Goal: Use online tool/utility: Utilize a website feature to perform a specific function

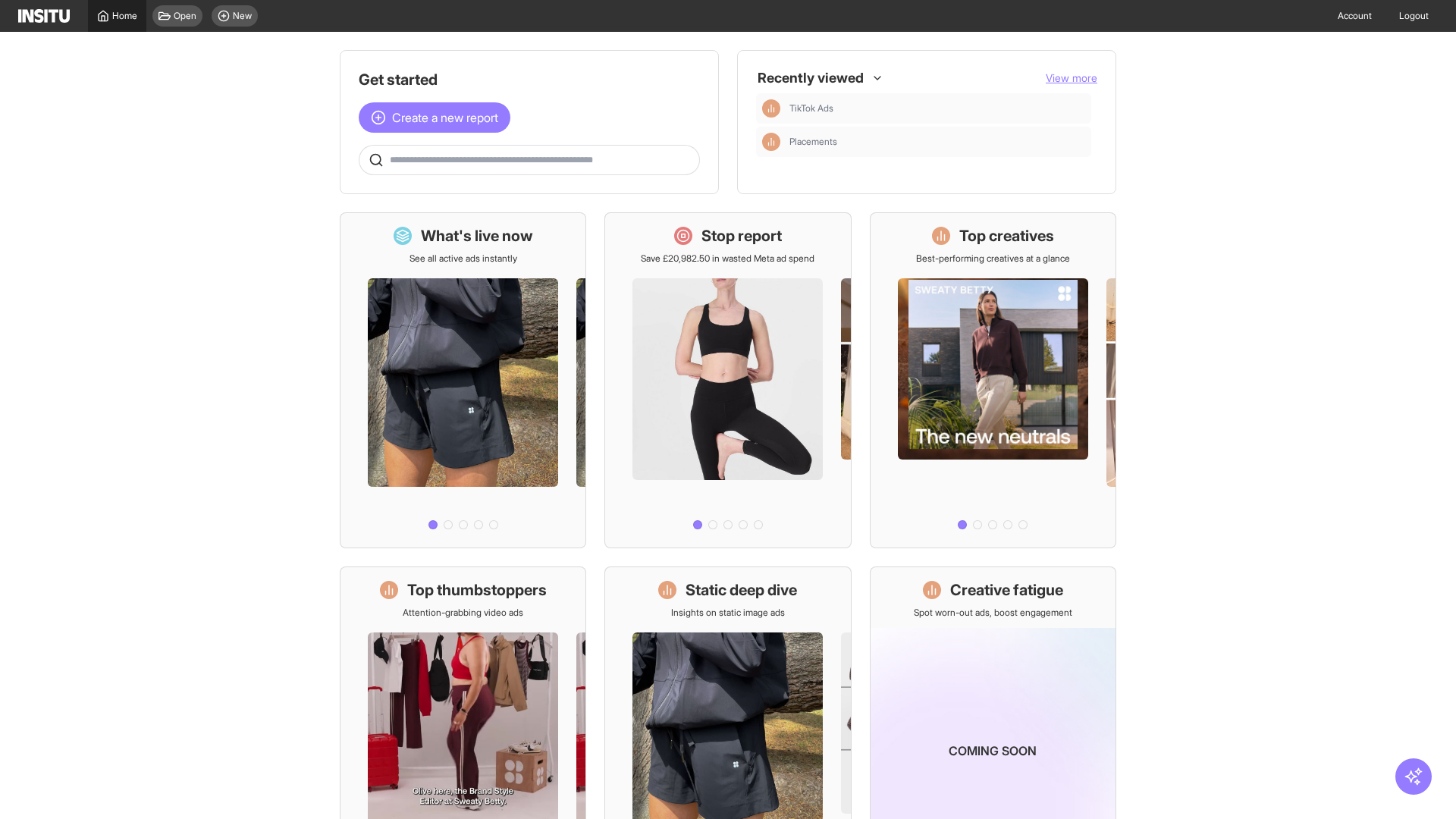
click at [117, 16] on span "Home" at bounding box center [125, 16] width 25 height 12
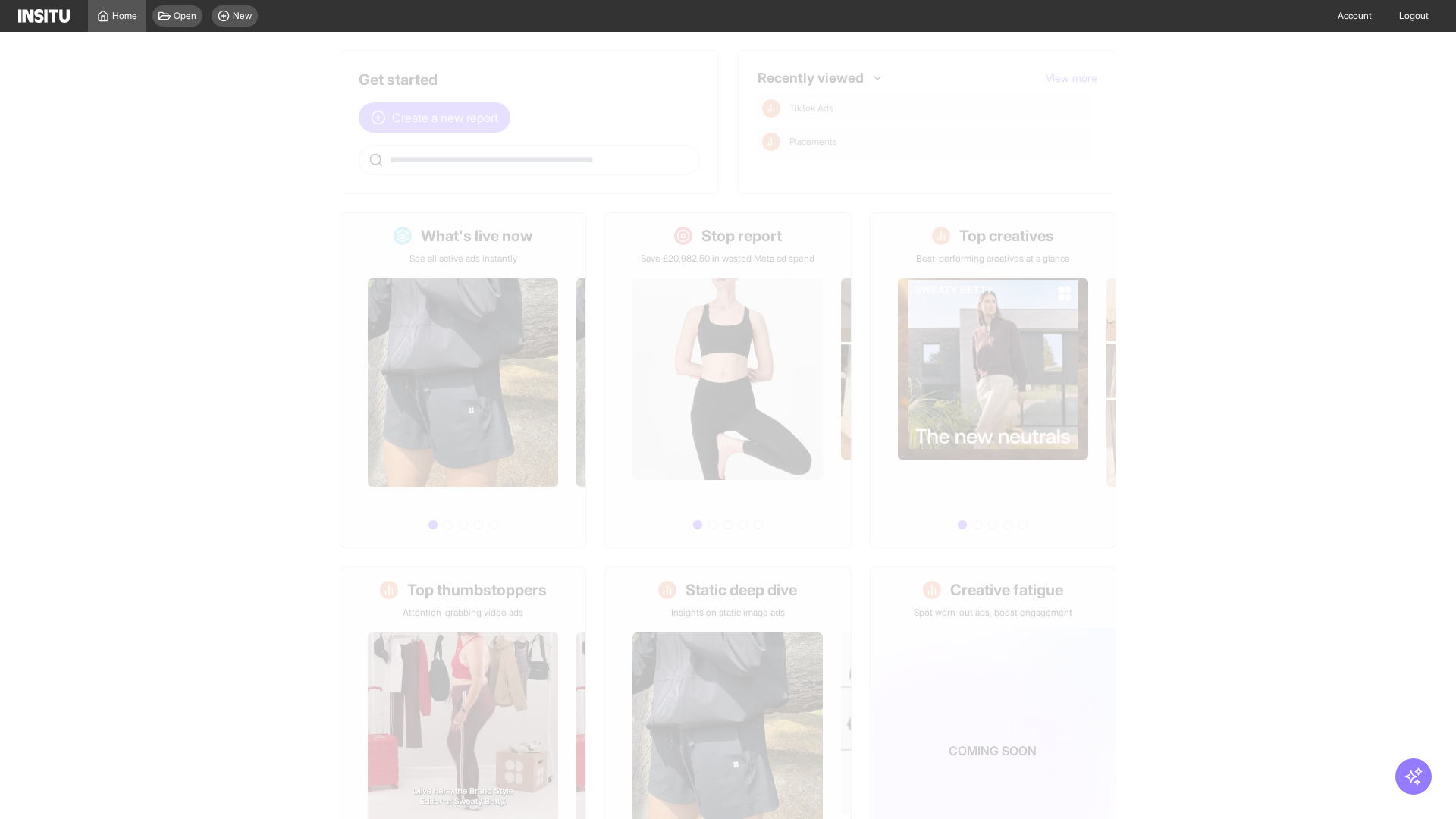
click at [438, 118] on span "Create a new report" at bounding box center [445, 118] width 106 height 19
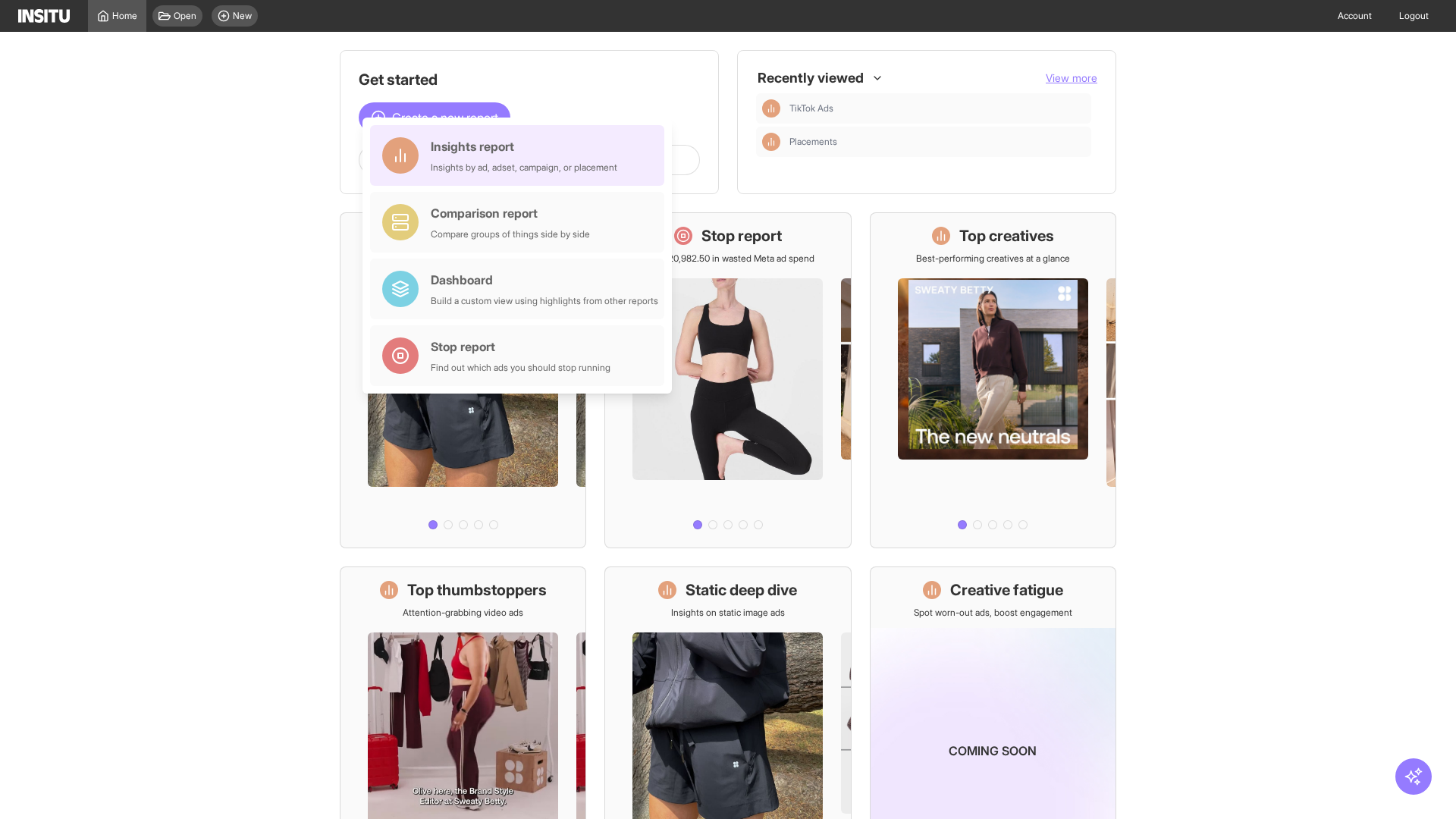
click at [521, 156] on div "Insights report Insights by ad, adset, campaign, or placement" at bounding box center [524, 155] width 187 height 36
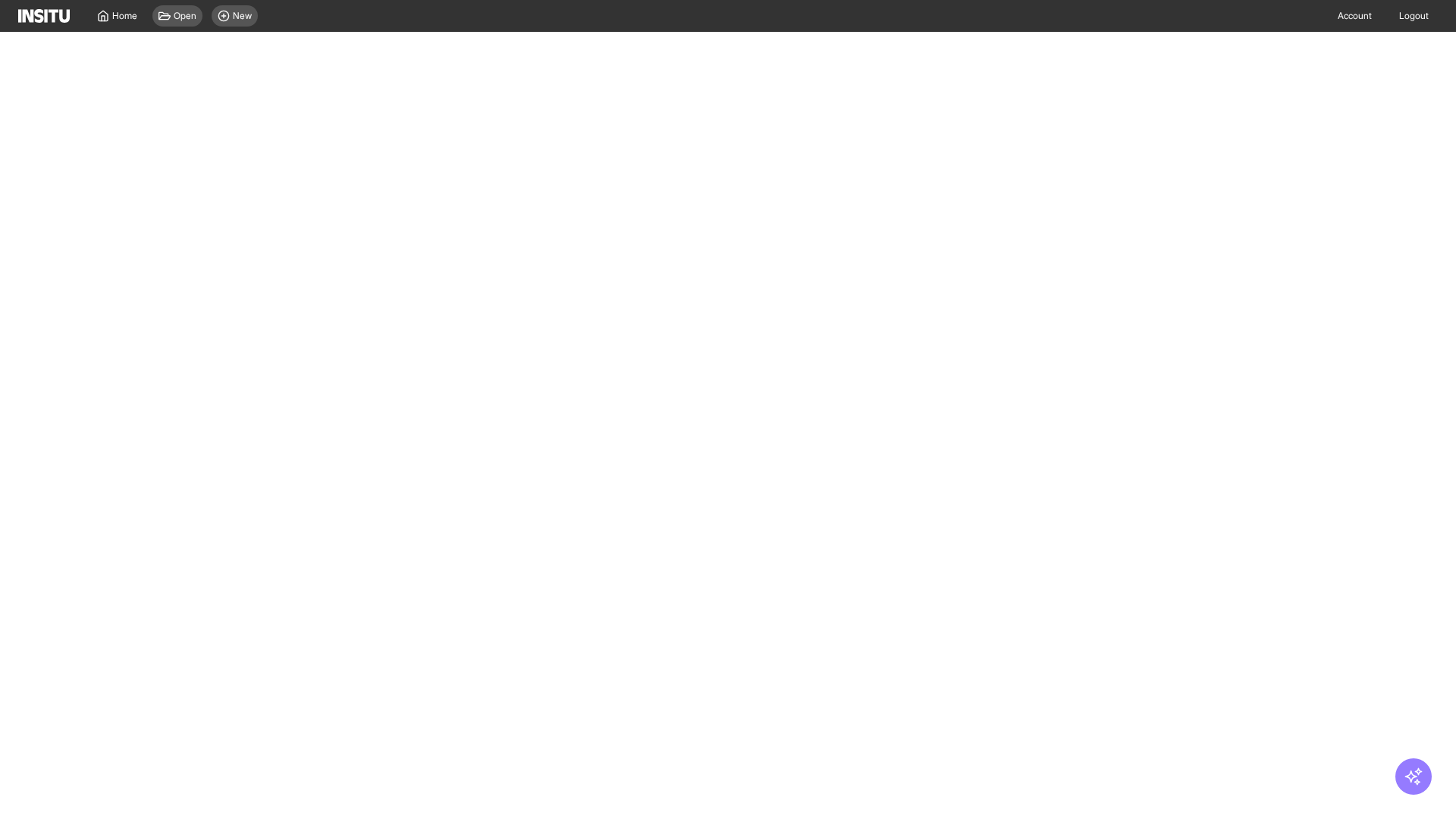
select select "**"
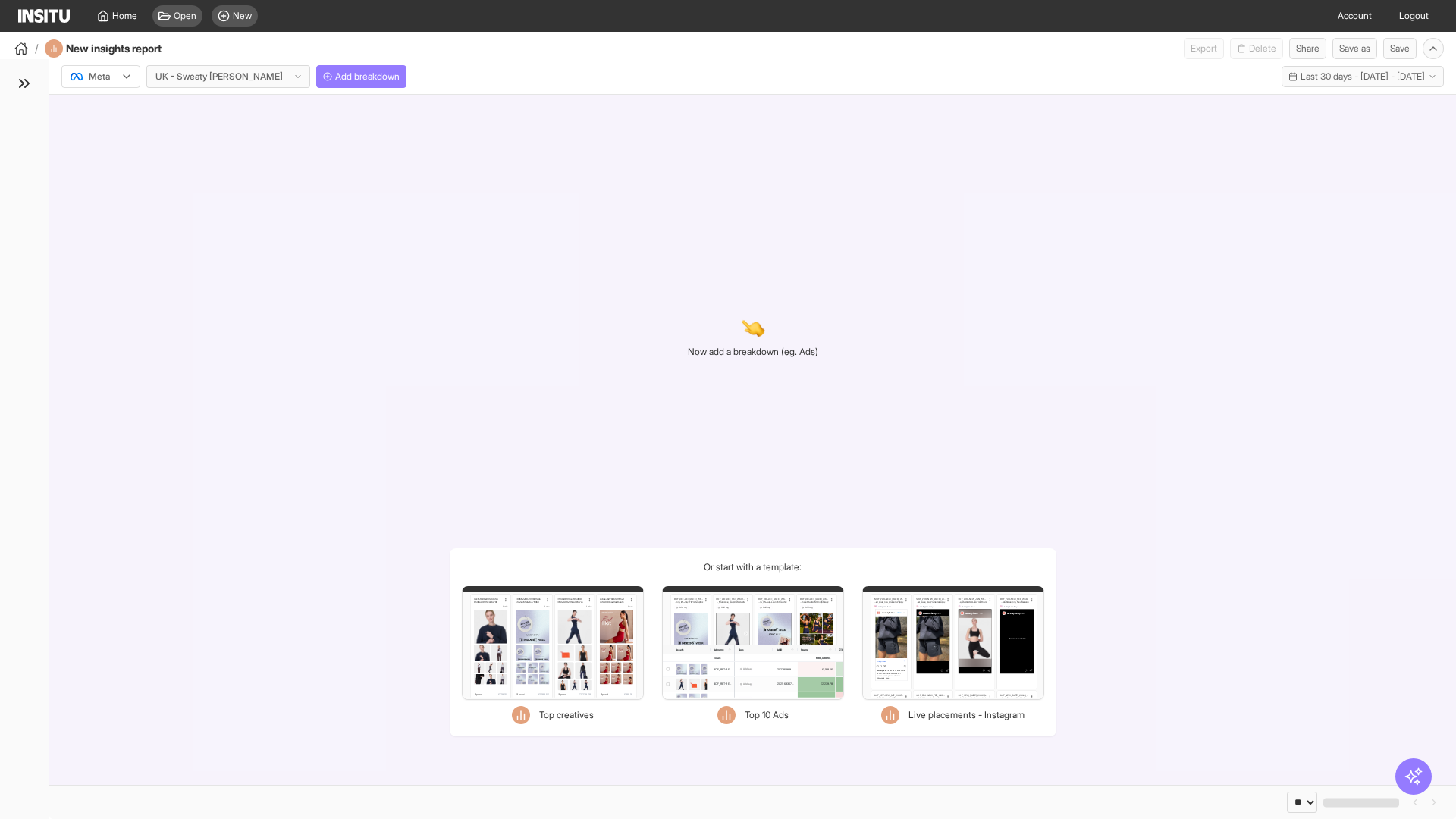
click at [101, 77] on div at bounding box center [90, 77] width 43 height 15
click at [100, 109] on span "Meta" at bounding box center [100, 109] width 20 height 14
click at [335, 77] on span "Add breakdown" at bounding box center [367, 77] width 64 height 12
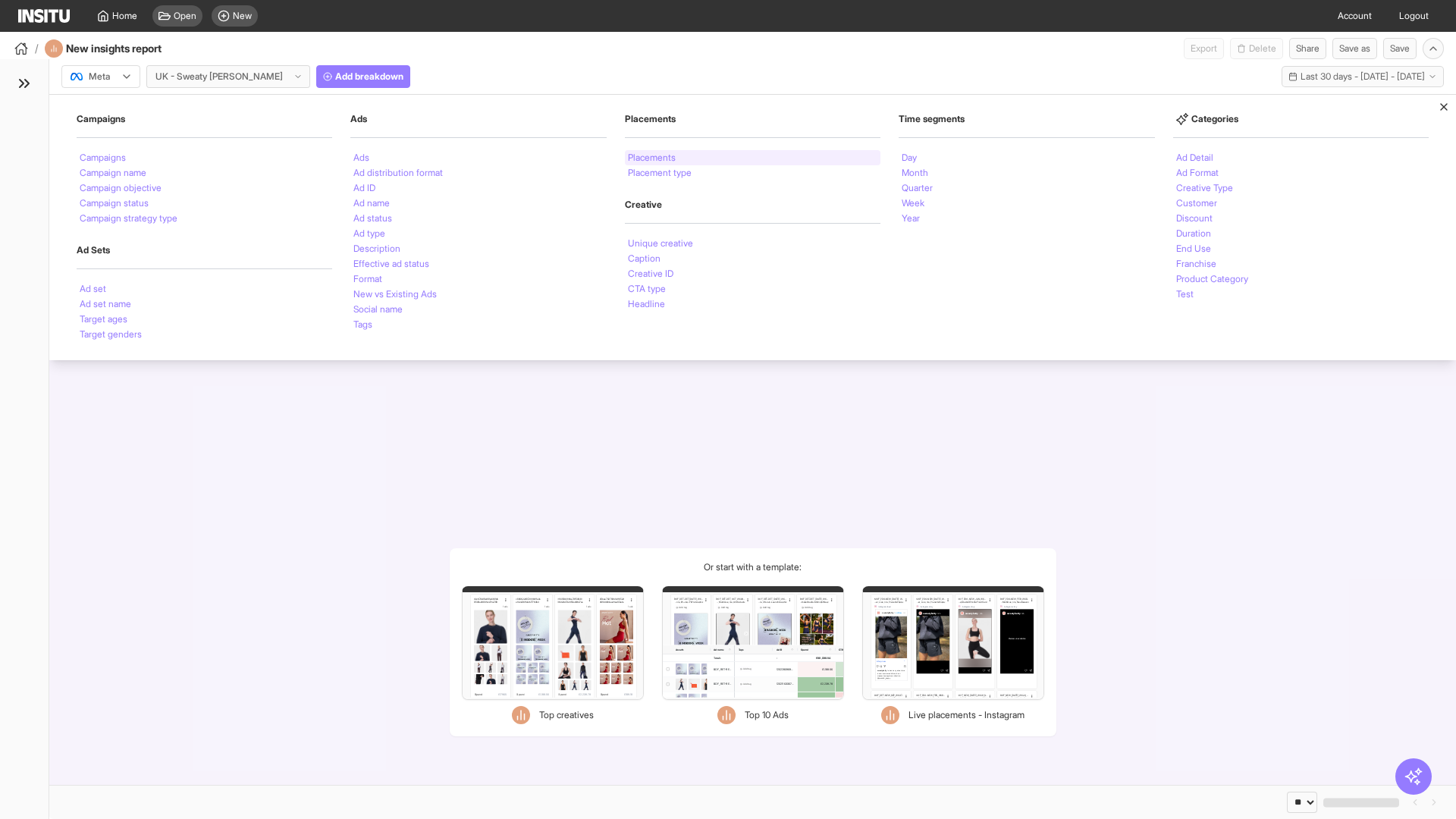
click at [653, 158] on li "Placements" at bounding box center [652, 158] width 48 height 9
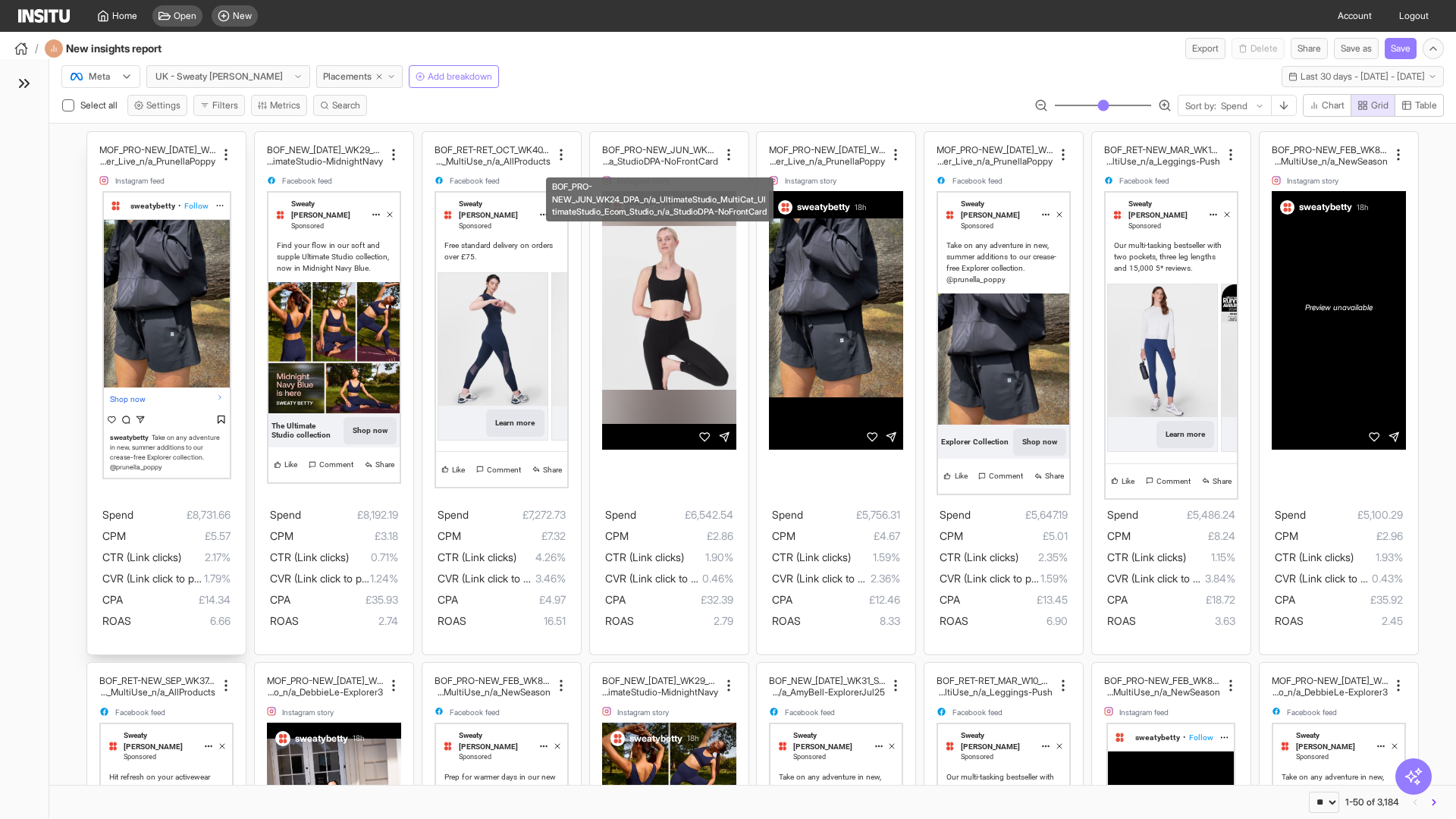
click at [94, 139] on div "MOF_PRO-NEW_[DATE]_WK30_Static_n/a_FullPrice_Multi Cat_Explorer_Influencer_Live…" at bounding box center [167, 392] width 159 height 523
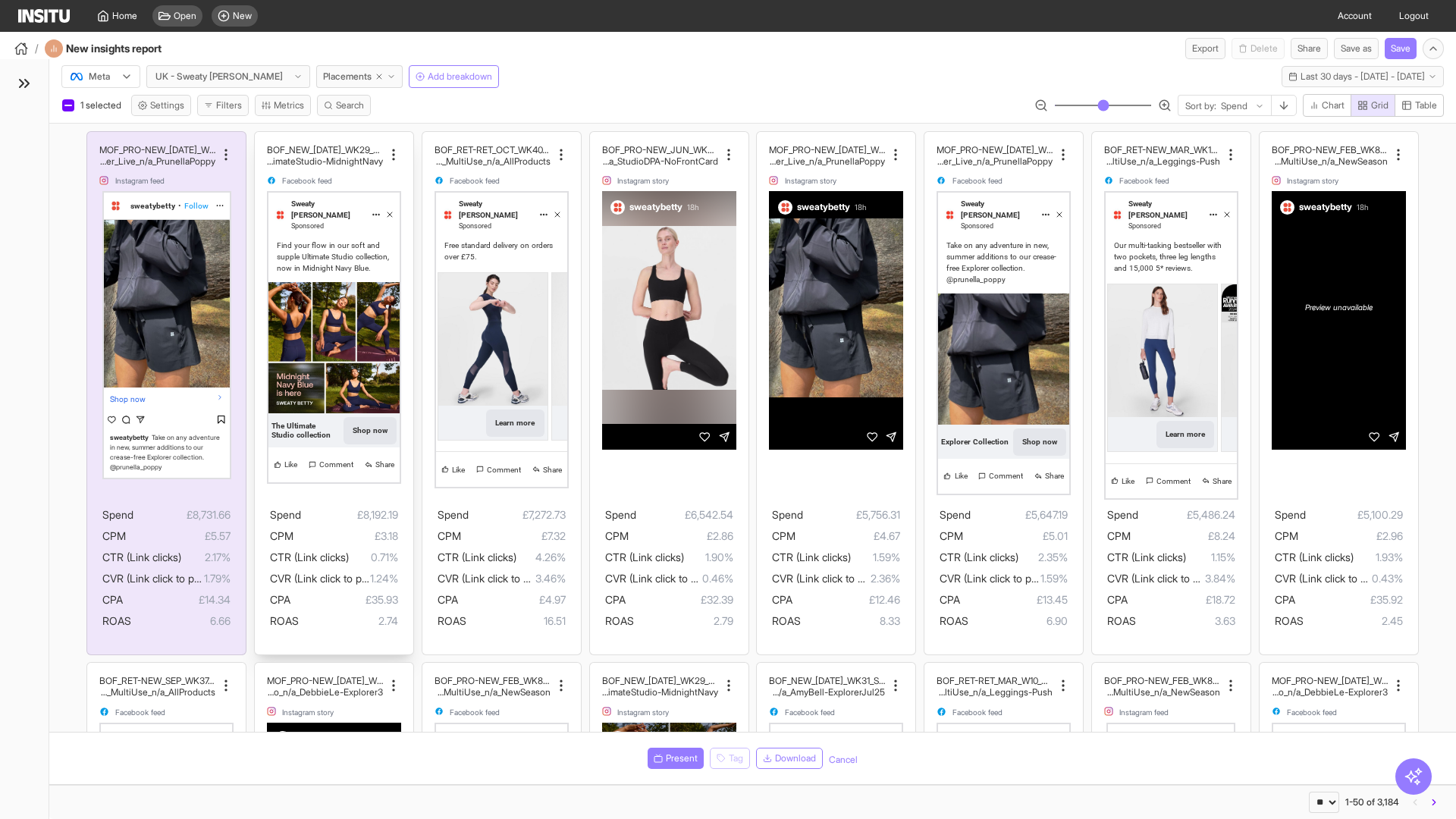
click at [262, 139] on div "BOF_NEW_[DATE]_WK29_Static_n/a_FullPrice_MultiCat_UltimateS tudio_Secondary_Mul…" at bounding box center [334, 392] width 159 height 523
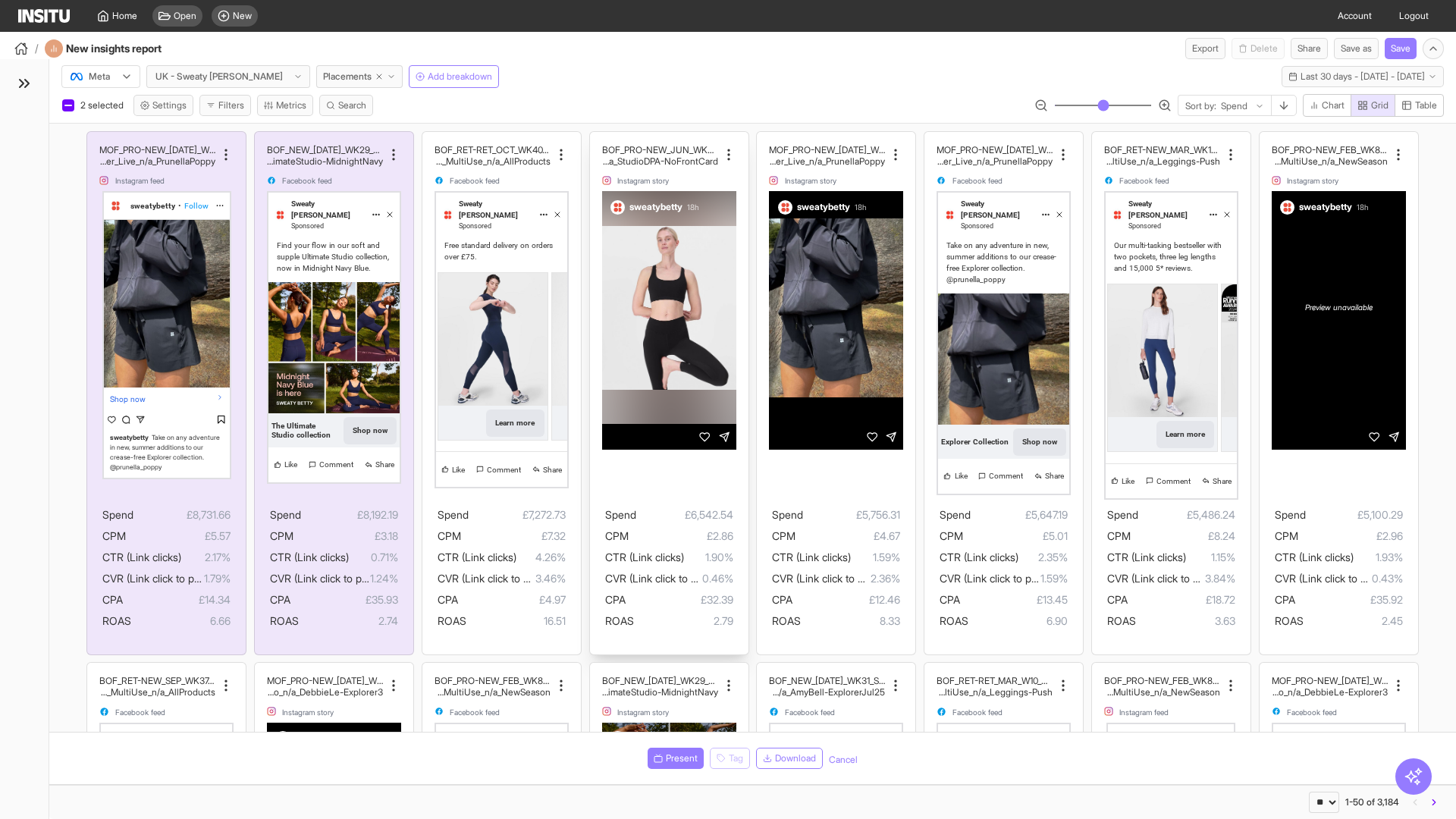
click at [597, 139] on div "BOF_PRO-NEW_JUN_WK24_DPA_n/a_UltimateStudio_MultiCat_ UltimateStudio_Ecom_Studi…" at bounding box center [669, 392] width 159 height 523
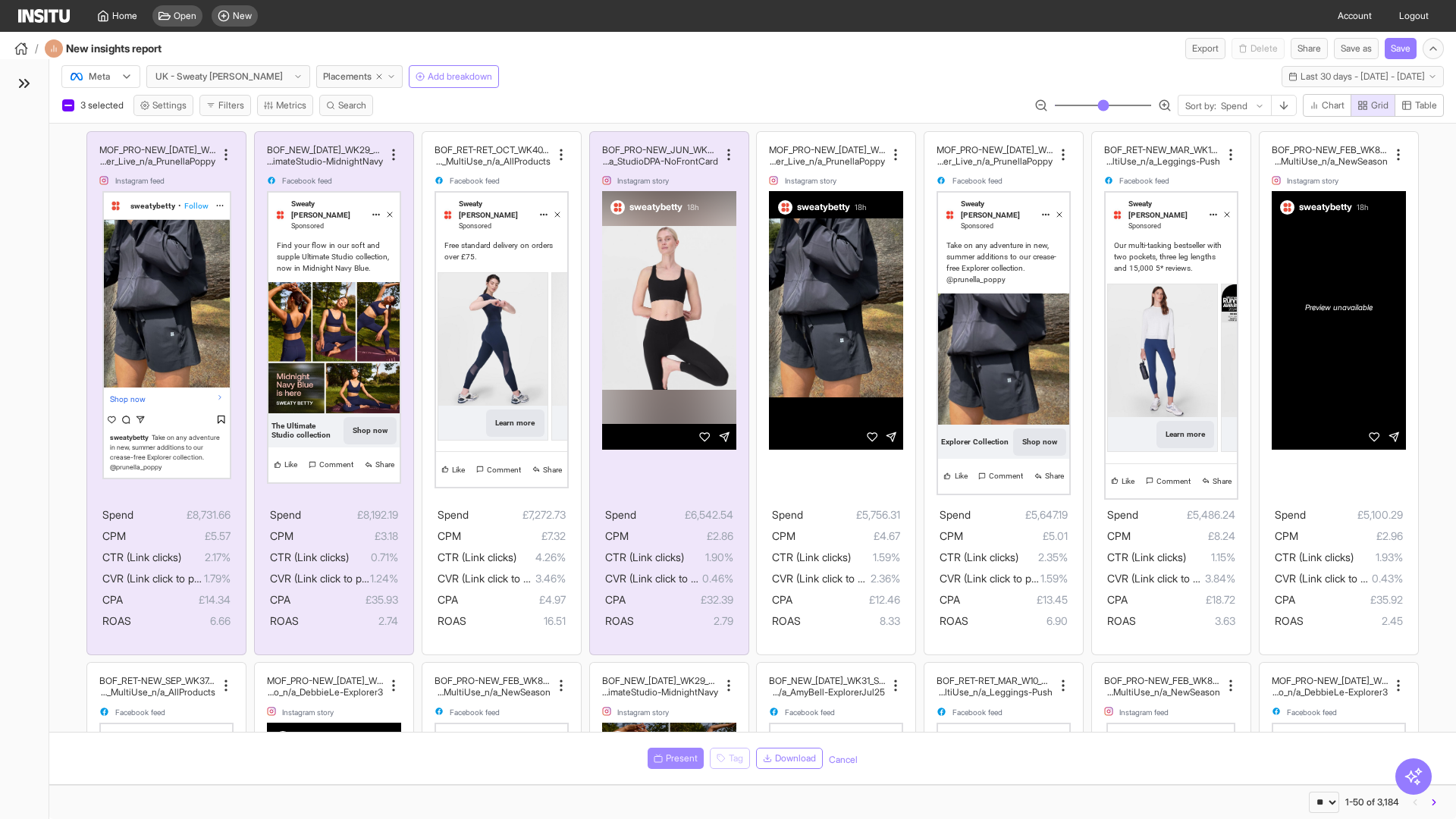
click at [673, 758] on span "Present" at bounding box center [682, 759] width 32 height 12
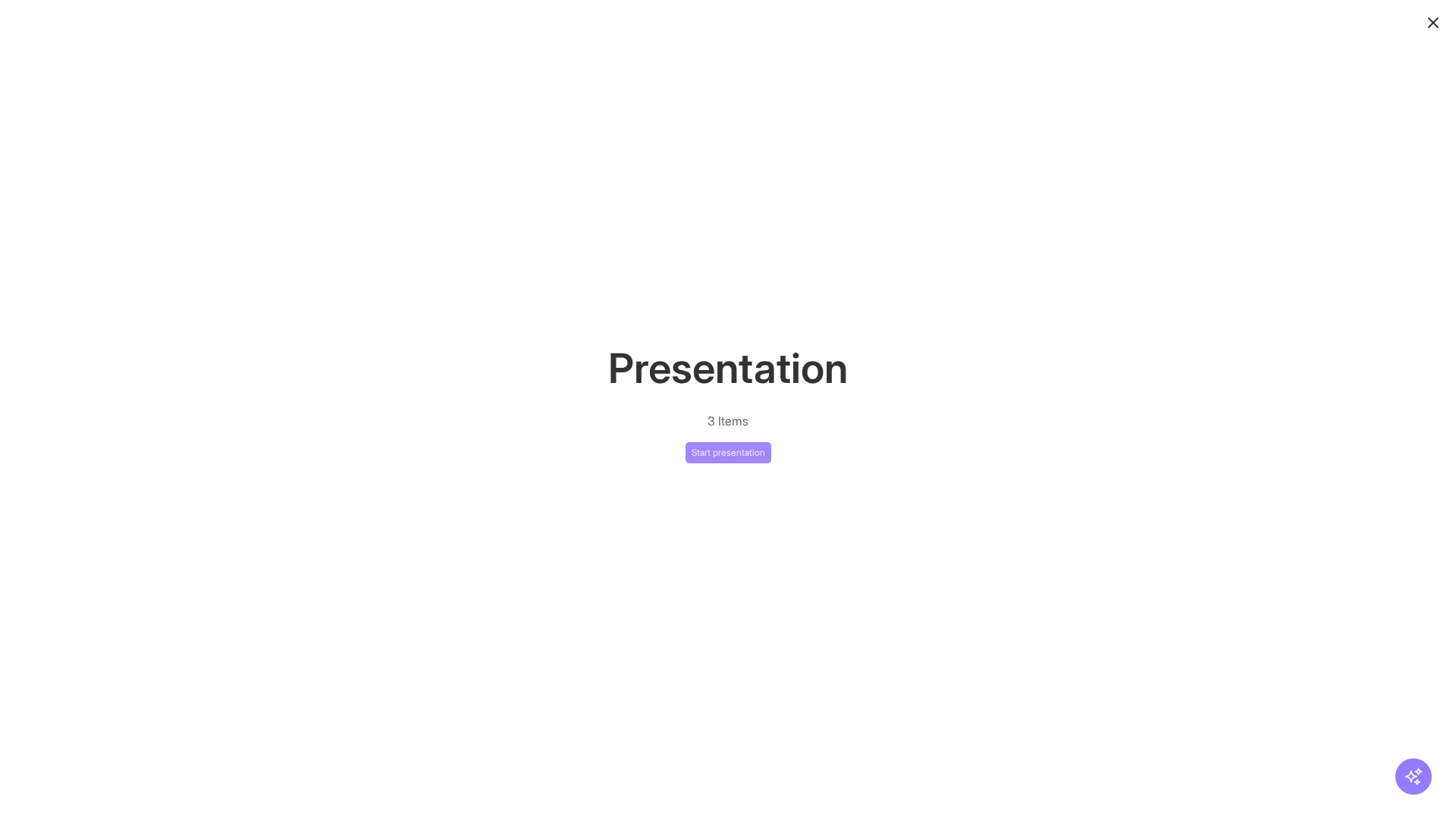
click at [728, 452] on button "Start presentation" at bounding box center [728, 452] width 86 height 21
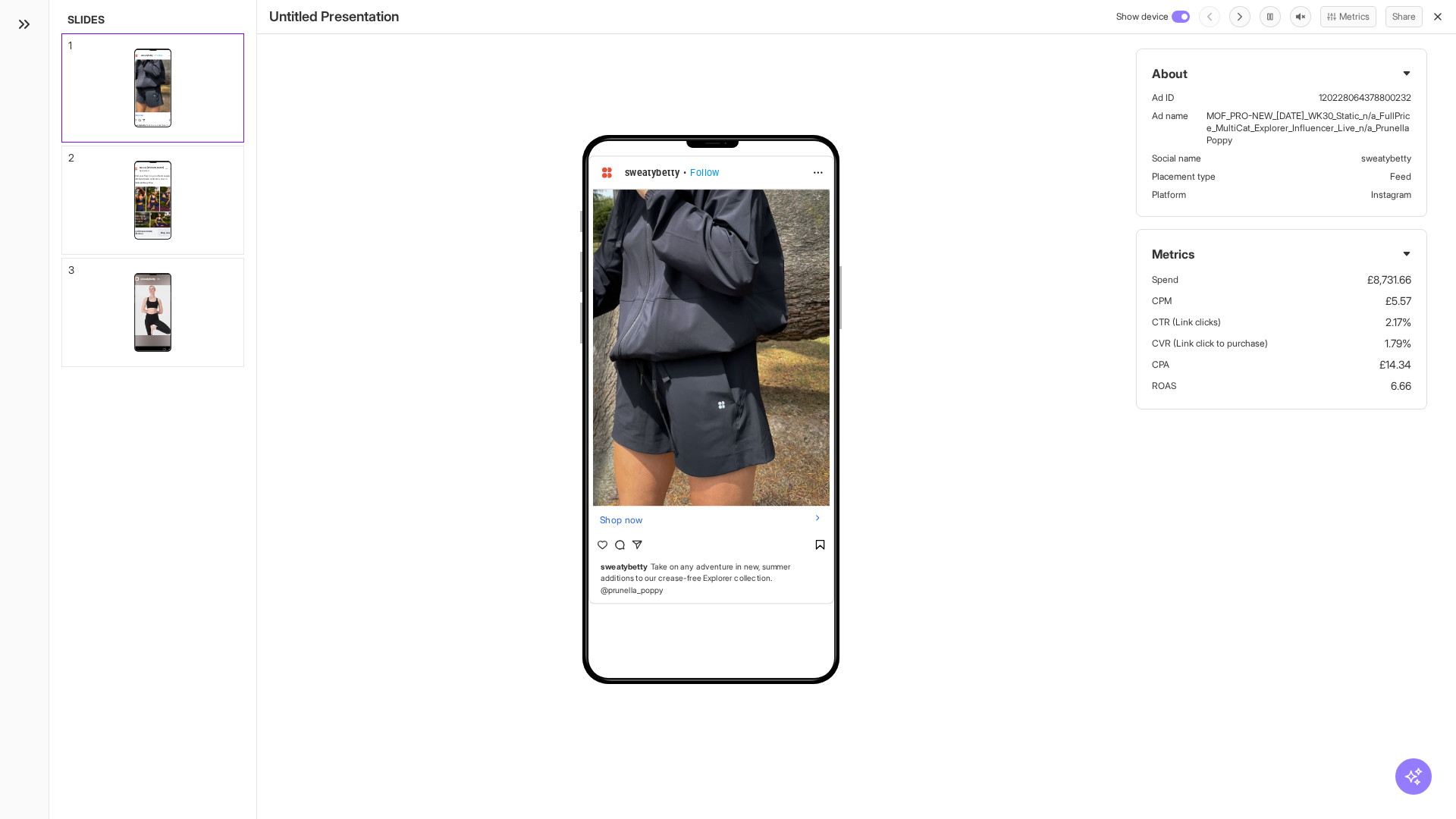
click at [69, 41] on div "1" at bounding box center [70, 46] width 4 height 11
click at [69, 153] on div "2" at bounding box center [71, 158] width 6 height 11
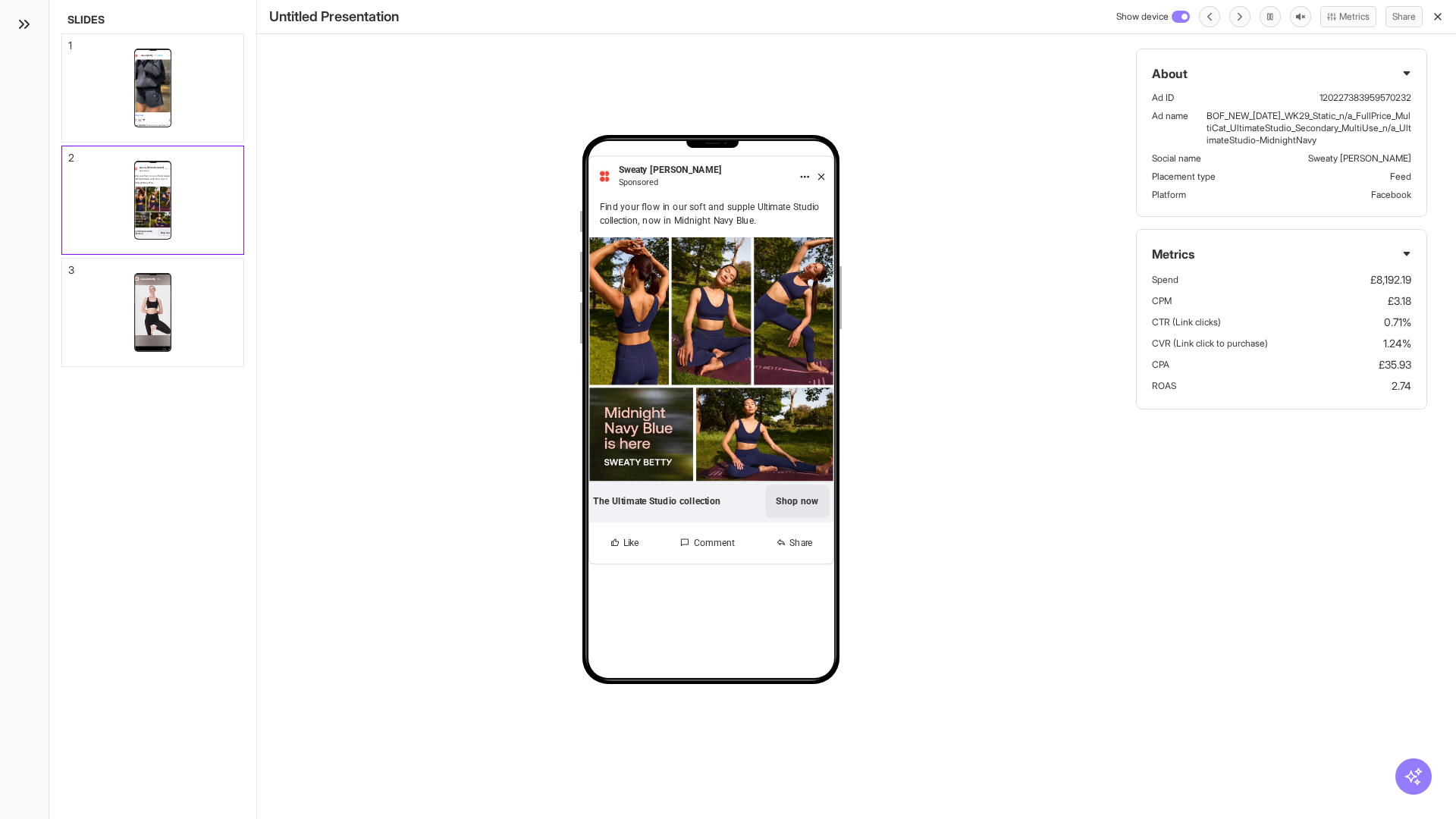
click at [69, 266] on div "3" at bounding box center [71, 270] width 6 height 11
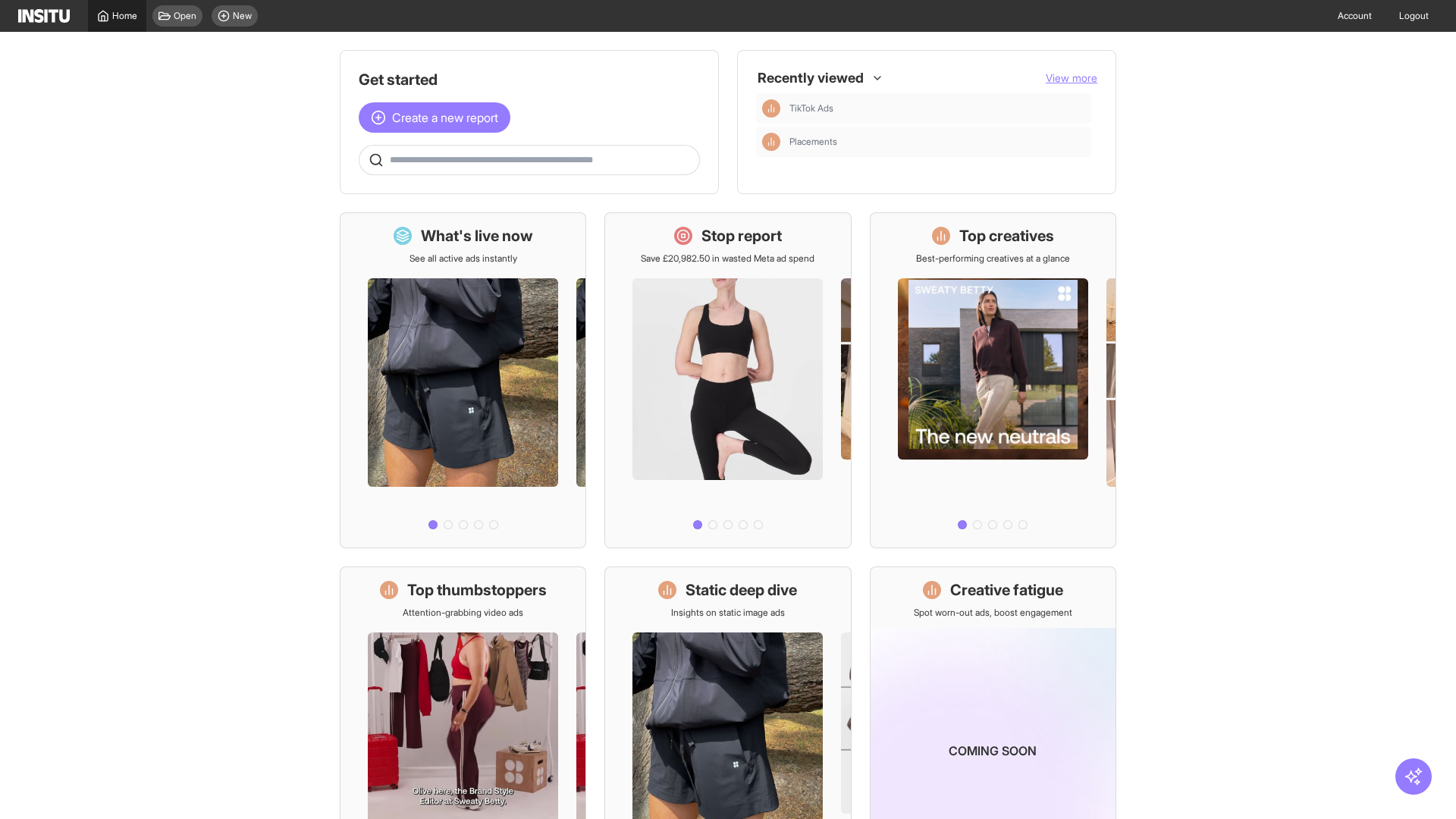
click at [117, 16] on span "Home" at bounding box center [125, 16] width 25 height 12
click at [438, 118] on span "Create a new report" at bounding box center [445, 118] width 106 height 19
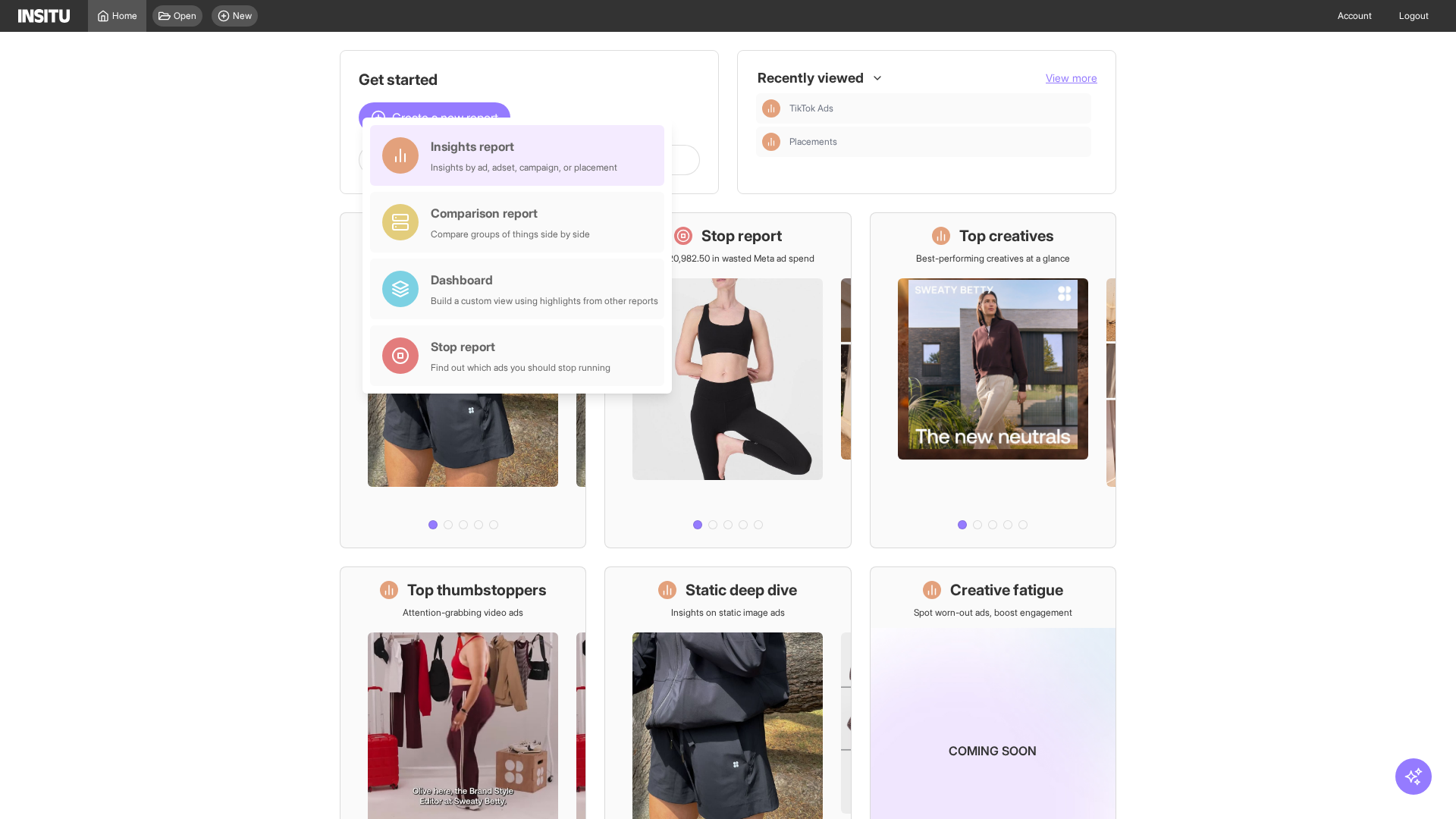
click at [521, 156] on div "Insights report Insights by ad, adset, campaign, or placement" at bounding box center [524, 155] width 187 height 36
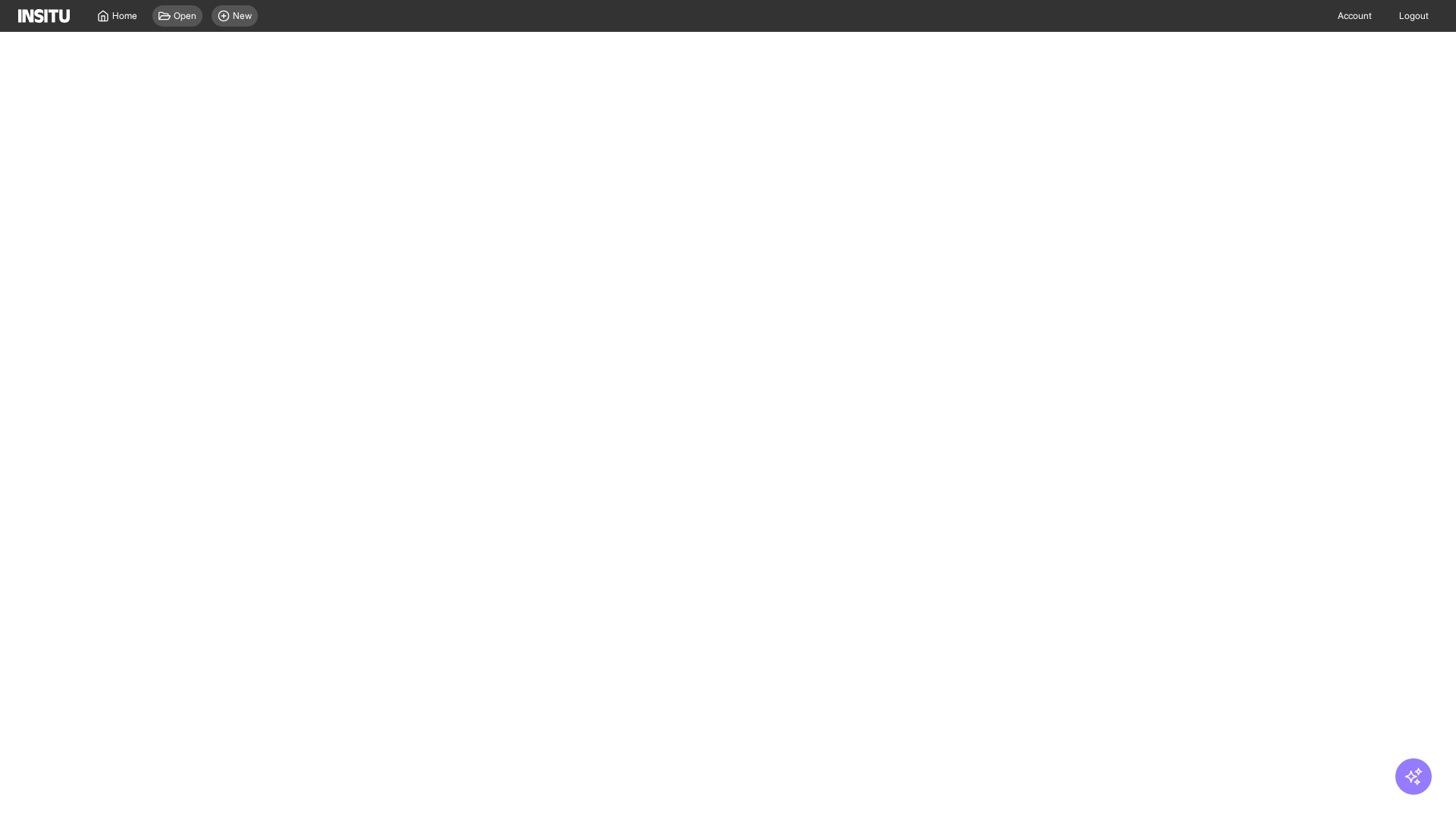
select select "**"
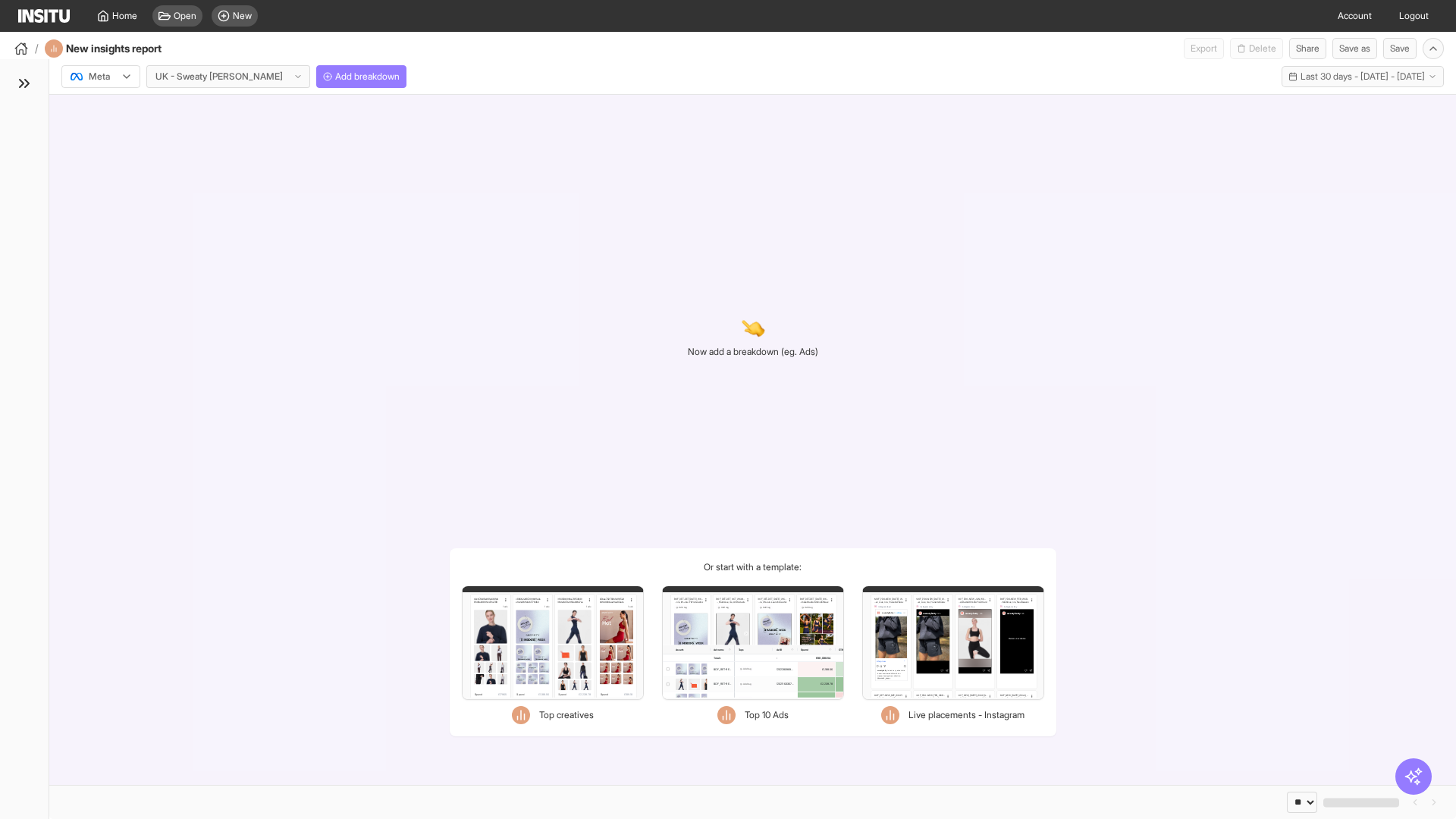
click at [101, 77] on div at bounding box center [90, 77] width 43 height 15
click at [100, 109] on span "Meta" at bounding box center [100, 109] width 20 height 14
click at [335, 77] on span "Add breakdown" at bounding box center [367, 77] width 64 height 12
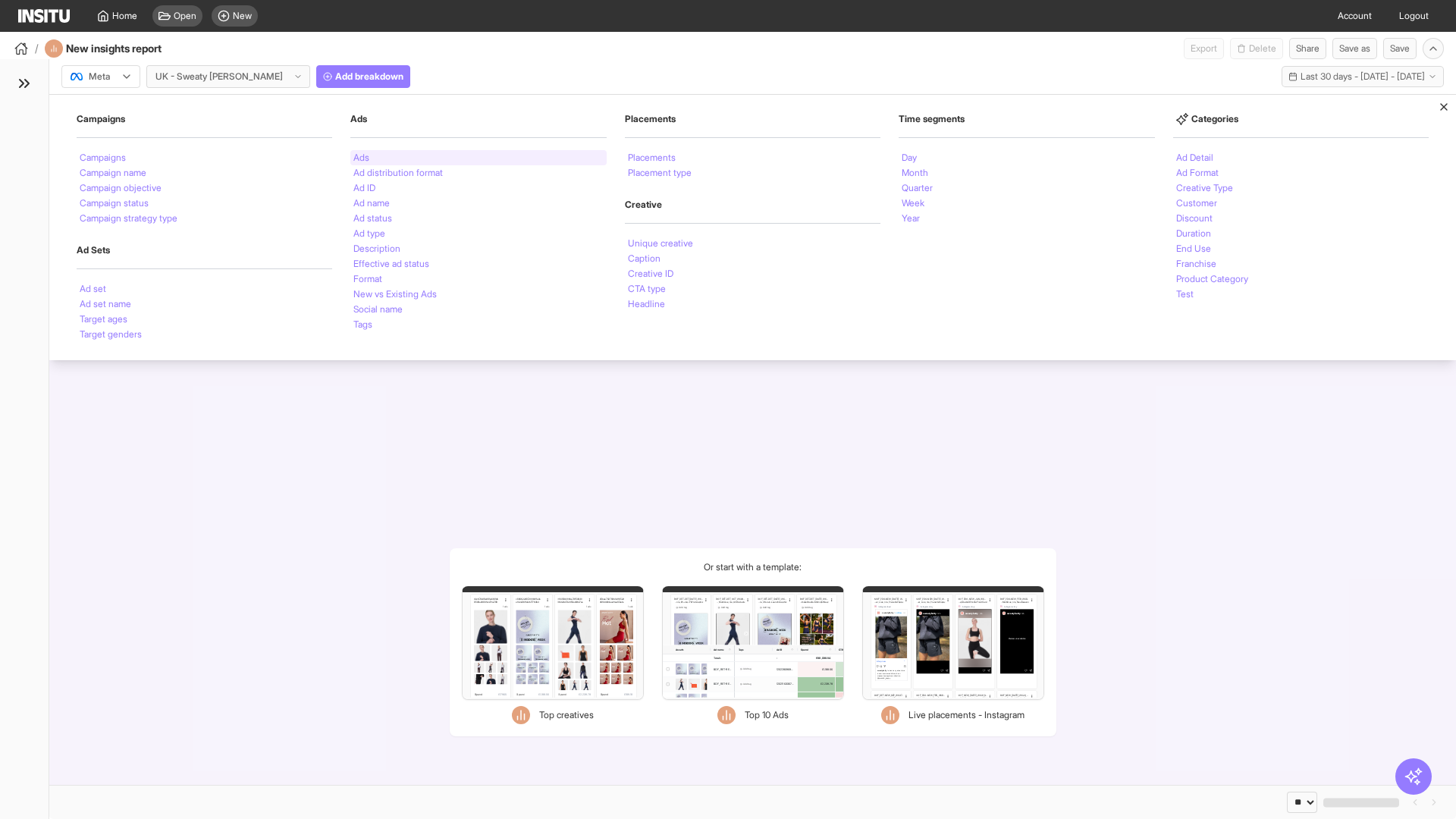
click at [361, 158] on li "Ads" at bounding box center [361, 158] width 16 height 9
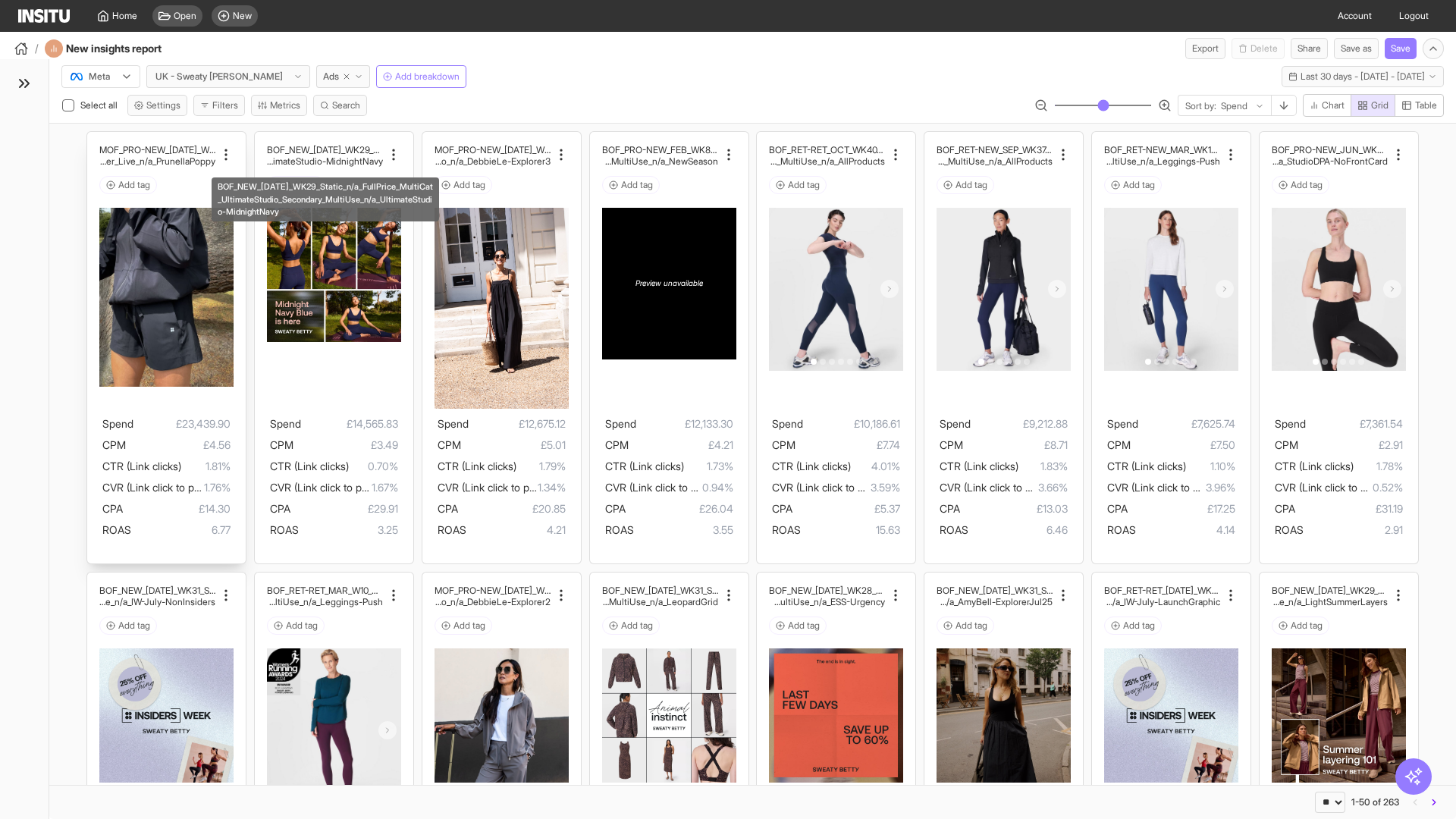
click at [94, 139] on div "MOF_PRO-NEW_JUL_WK30_Static_n/a_FullPrice_Multi Cat_Explorer_Influencer_Live_n/…" at bounding box center [167, 348] width 159 height 432
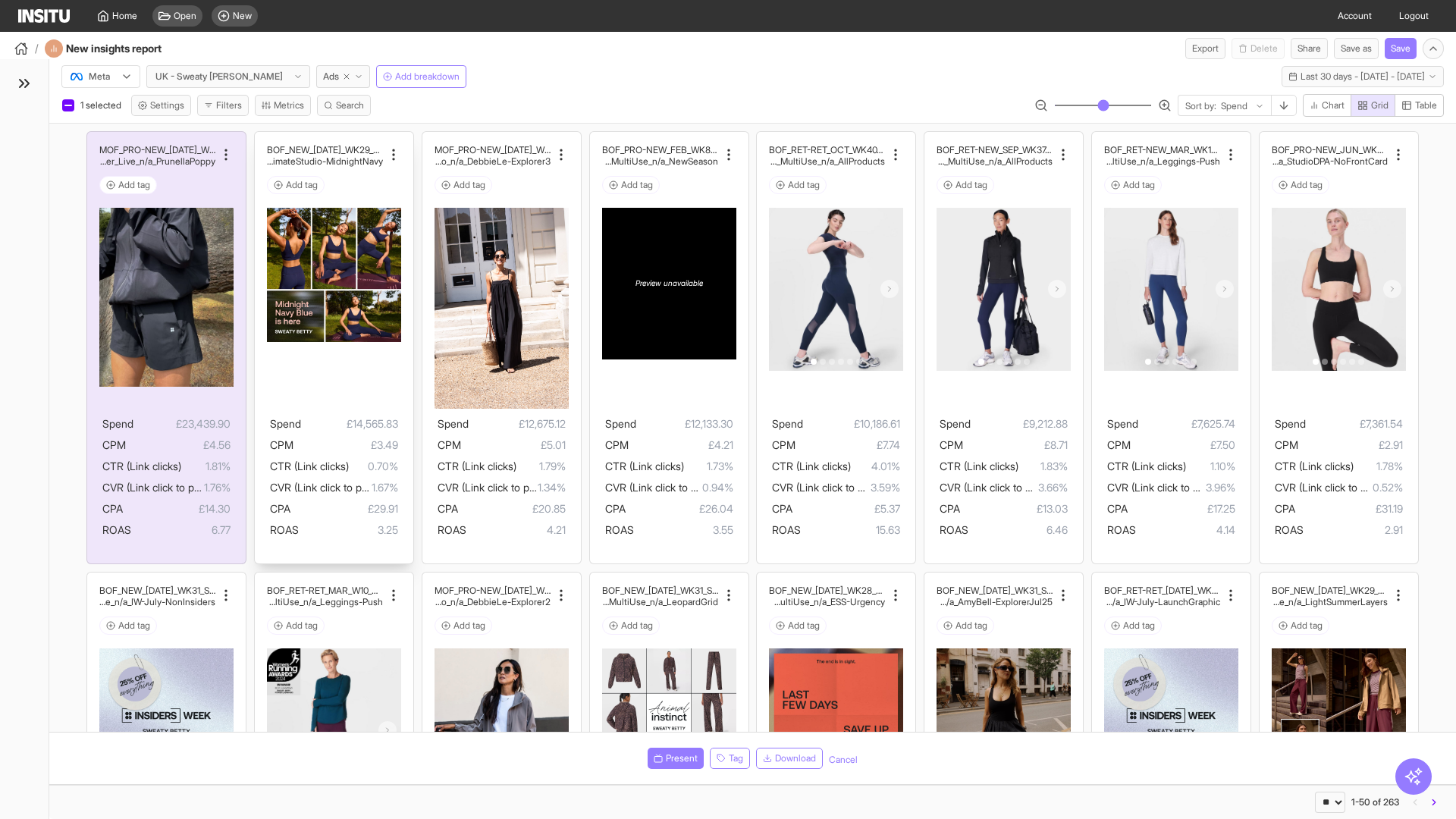
click at [262, 139] on div "BOF_NEW_JUL_WK29_Static_n/a_FullPrice_MultiCat_UltimateS tudio_Secondary_MultiU…" at bounding box center [334, 348] width 159 height 432
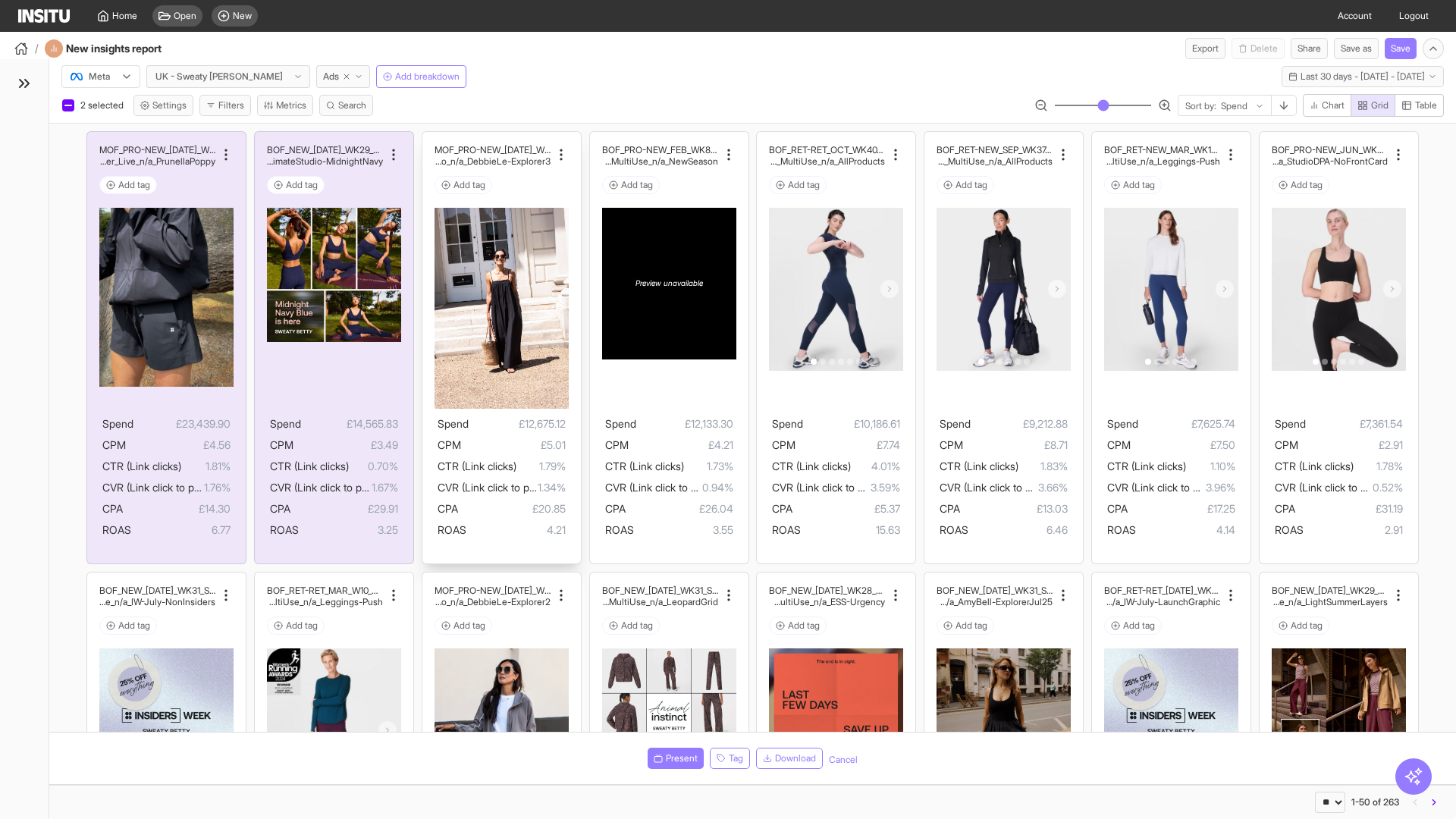
click at [429, 139] on div "MOF_PRO-NEW_JUL_WK29_Static_n/a_FullPrice_MultiCat_Ul timateStudio_Influencer_S…" at bounding box center [502, 348] width 159 height 432
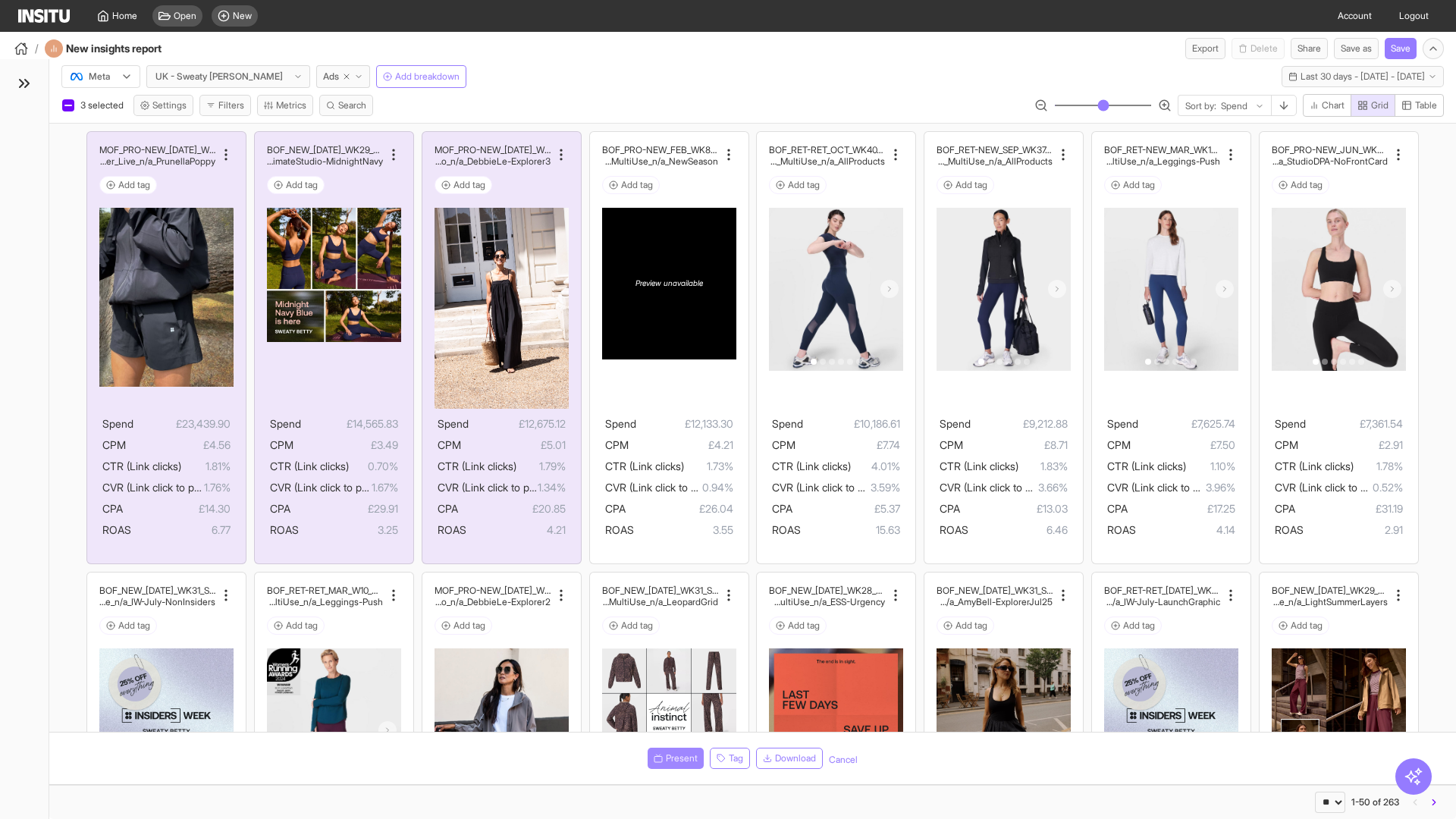
click at [673, 758] on span "Present" at bounding box center [682, 759] width 32 height 12
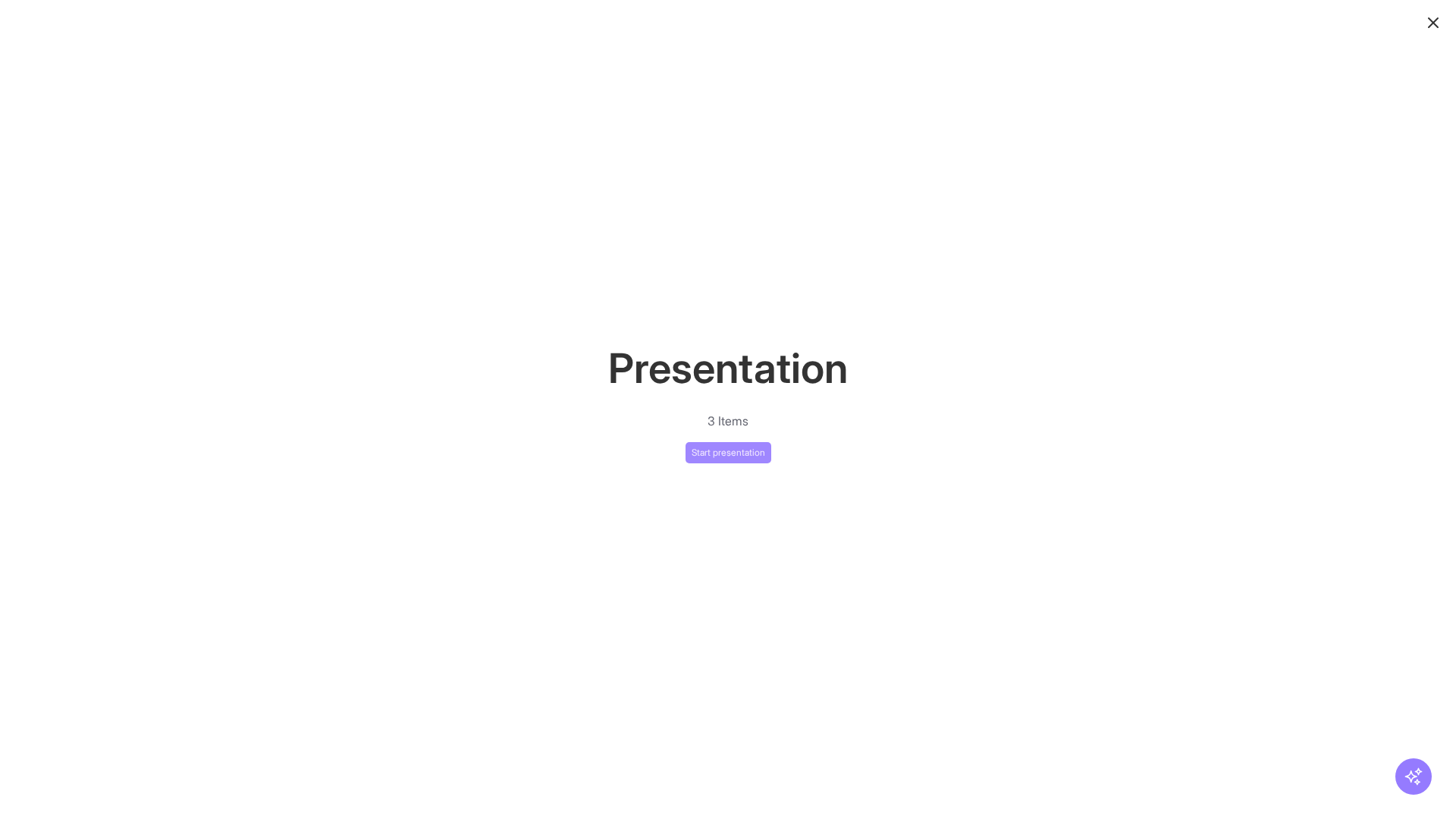
click at [728, 452] on button "Start presentation" at bounding box center [728, 452] width 86 height 21
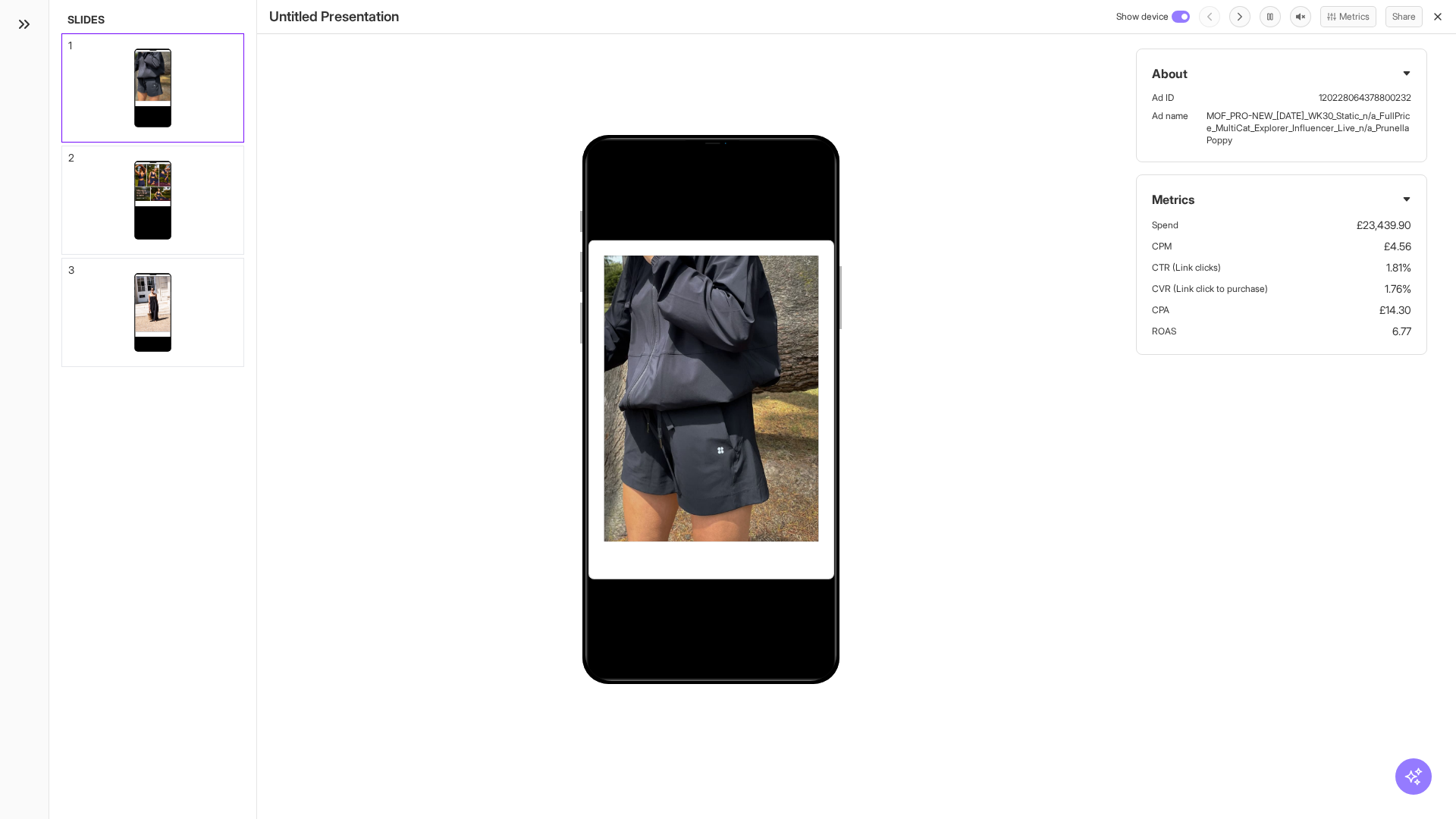
click at [69, 41] on div "1" at bounding box center [70, 46] width 4 height 11
click at [69, 153] on div "2" at bounding box center [71, 158] width 6 height 11
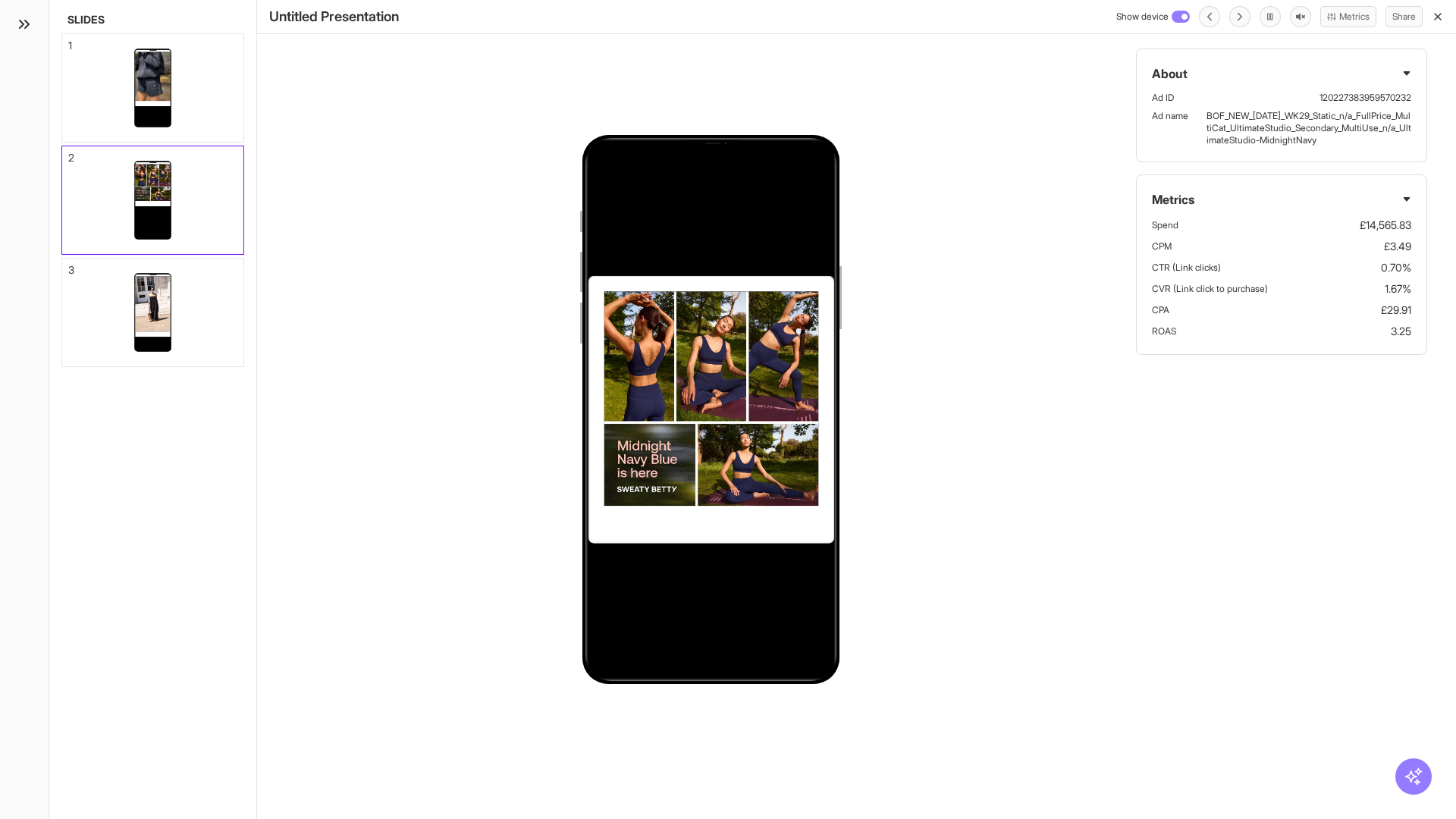
click at [69, 266] on div "3" at bounding box center [71, 270] width 6 height 11
